Goal: Task Accomplishment & Management: Manage account settings

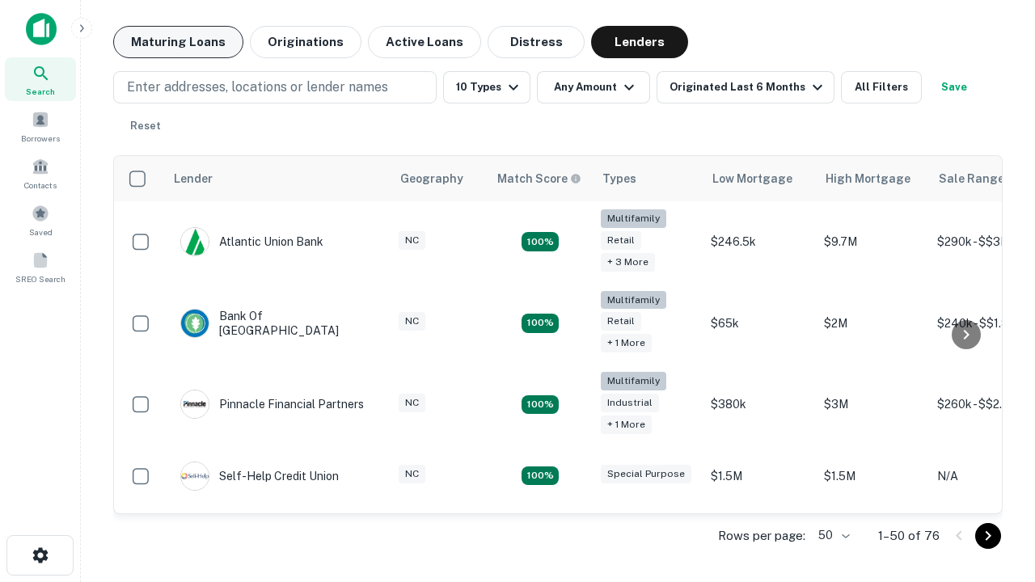
click at [178, 42] on button "Maturing Loans" at bounding box center [178, 42] width 130 height 32
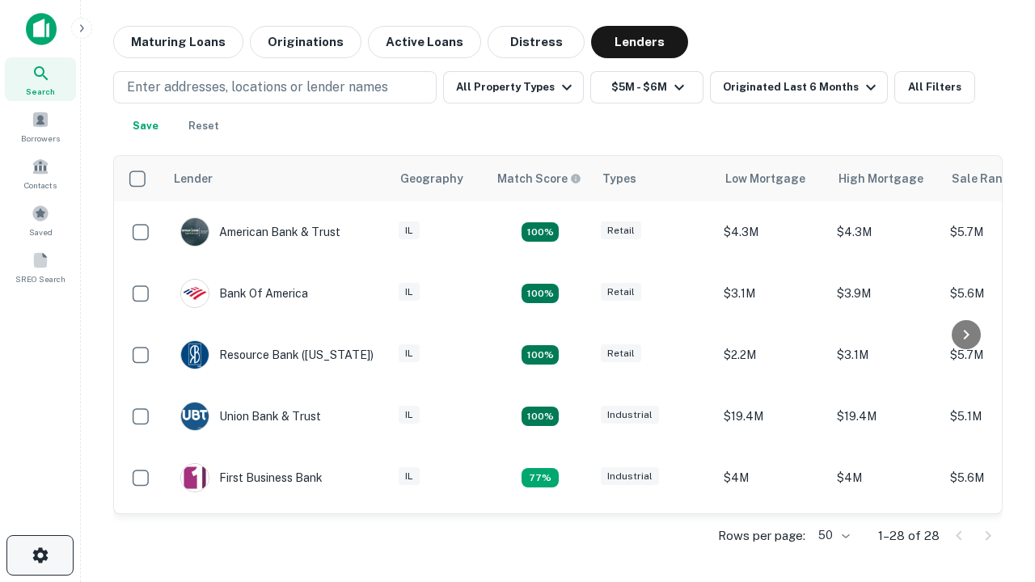
click at [40, 556] on icon "button" at bounding box center [40, 555] width 19 height 19
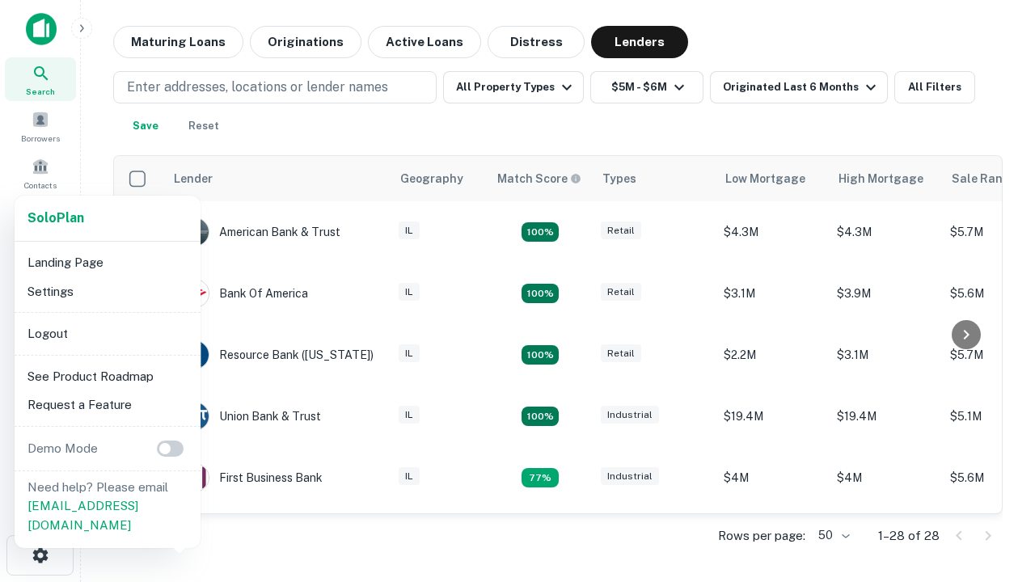
click at [107, 333] on li "Logout" at bounding box center [107, 333] width 173 height 29
